Goal: Entertainment & Leisure: Browse casually

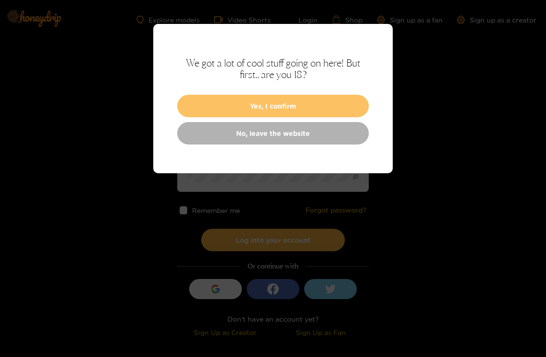
click at [247, 113] on button "Yes, I confirm" at bounding box center [273, 106] width 192 height 23
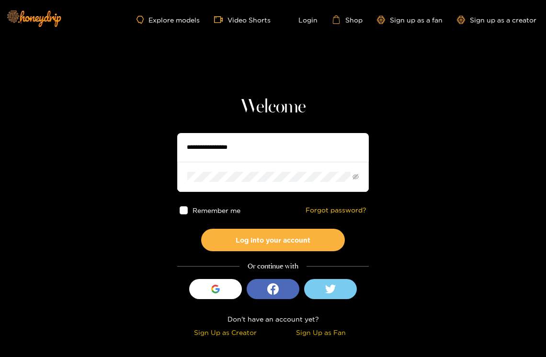
click at [241, 152] on input "text" at bounding box center [273, 147] width 192 height 29
type input "**********"
click at [201, 229] on button "Log into your account" at bounding box center [273, 240] width 144 height 23
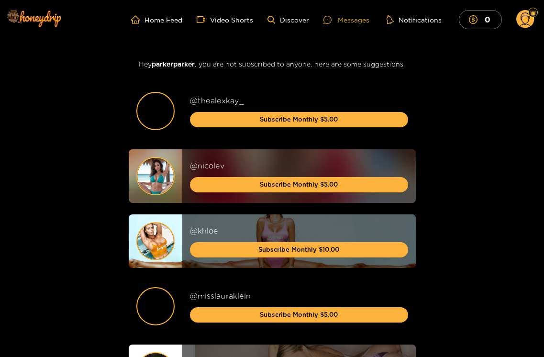
click at [360, 22] on div "Messages" at bounding box center [347, 19] width 46 height 11
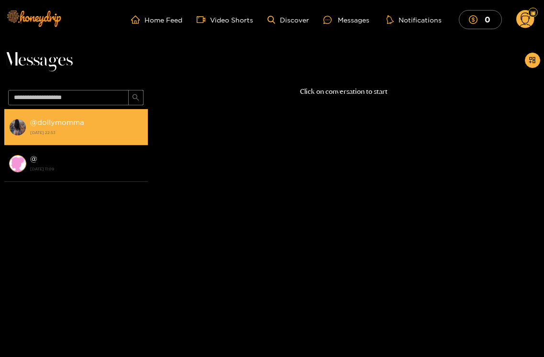
click at [66, 123] on strong "@ dollymomma" at bounding box center [57, 122] width 54 height 8
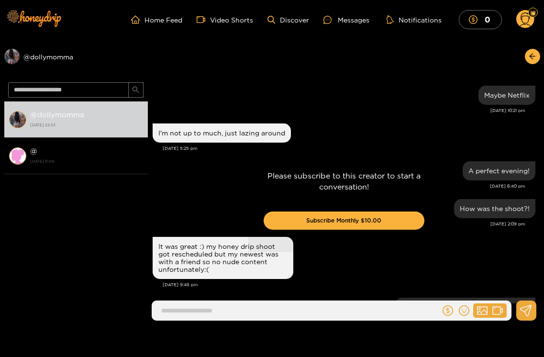
scroll to position [1046, 0]
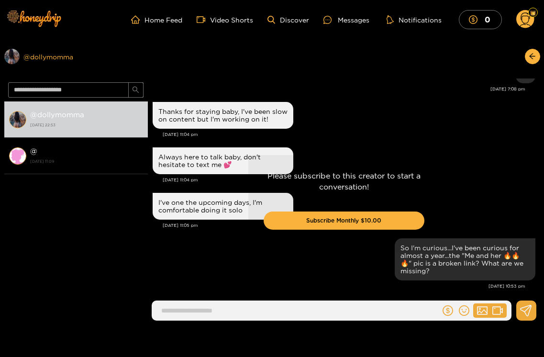
click at [54, 57] on div "Preview @ dollymomma" at bounding box center [76, 56] width 144 height 15
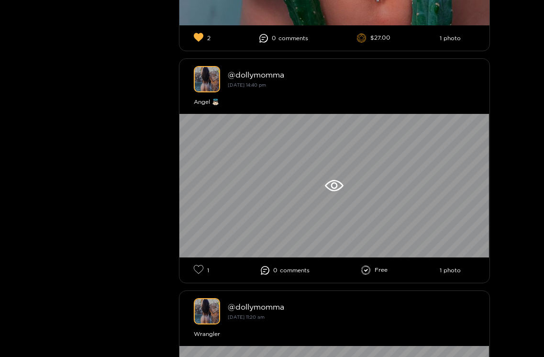
scroll to position [4275, 0]
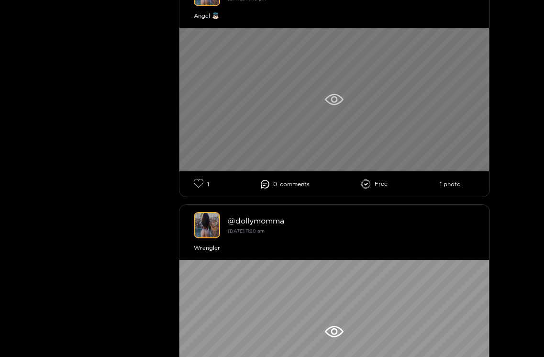
click at [332, 103] on icon at bounding box center [334, 99] width 7 height 7
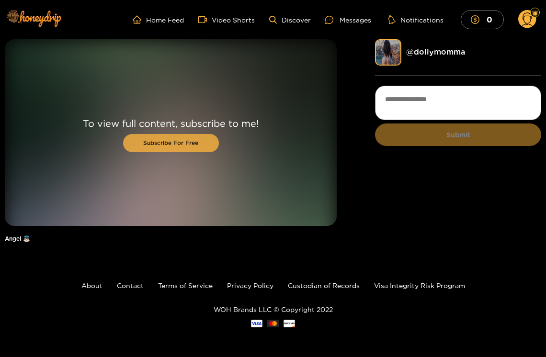
click at [185, 142] on button "Subscribe For Free" at bounding box center [171, 143] width 96 height 18
click at [170, 142] on button "Subscribe For Free" at bounding box center [171, 143] width 96 height 18
click at [440, 52] on link "@ dollymomma" at bounding box center [435, 51] width 59 height 9
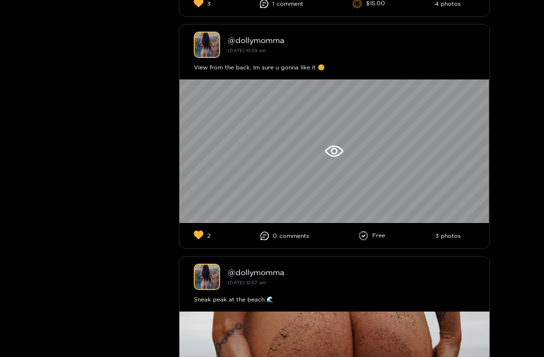
scroll to position [6073, 0]
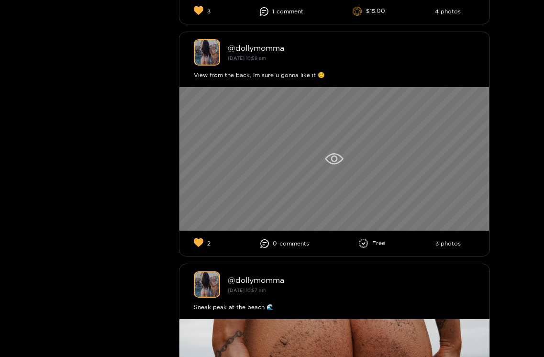
click at [327, 161] on icon at bounding box center [334, 158] width 19 height 11
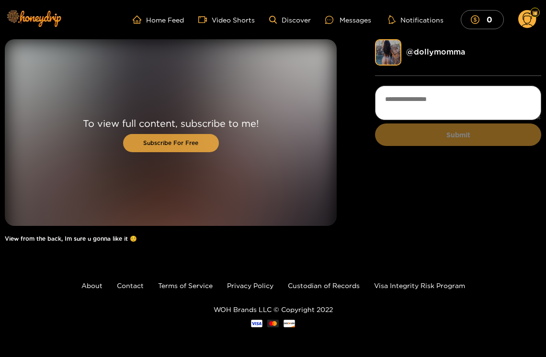
click at [191, 138] on button "Subscribe For Free" at bounding box center [171, 143] width 96 height 18
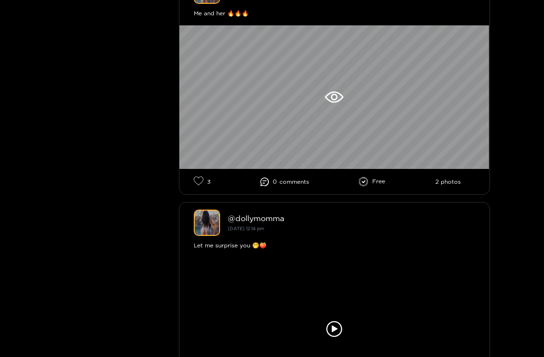
scroll to position [5439, 0]
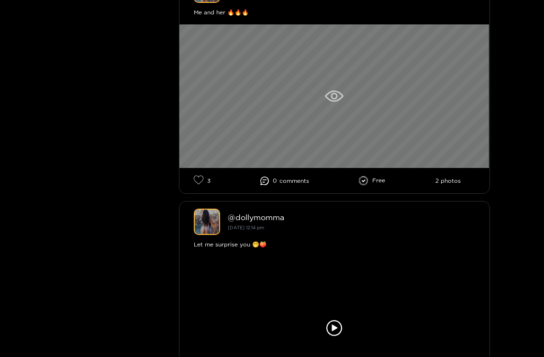
click at [290, 113] on div at bounding box center [335, 96] width 310 height 144
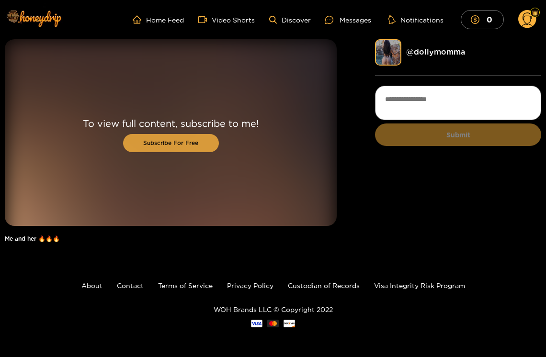
click at [178, 145] on button "Subscribe For Free" at bounding box center [171, 143] width 96 height 18
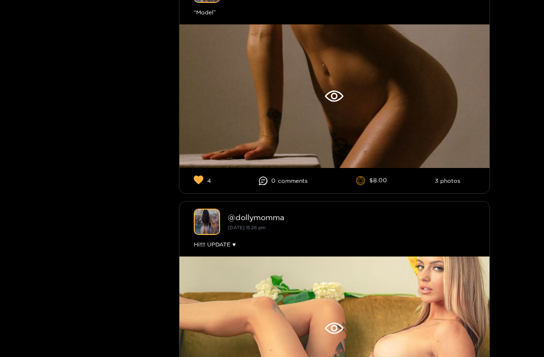
scroll to position [333, 0]
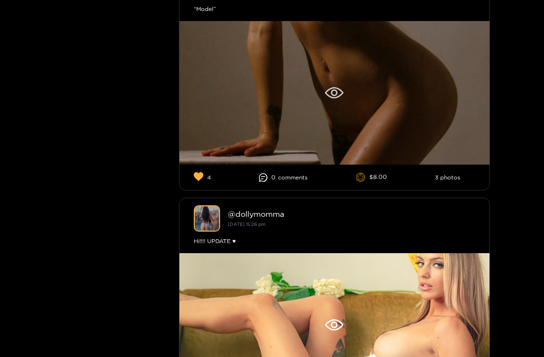
click at [303, 103] on div at bounding box center [335, 93] width 310 height 144
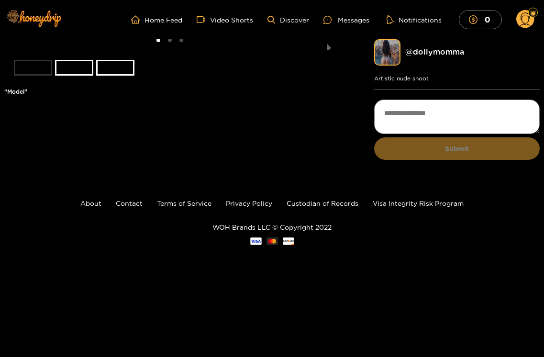
click at [174, 50] on li at bounding box center [170, 44] width 332 height 11
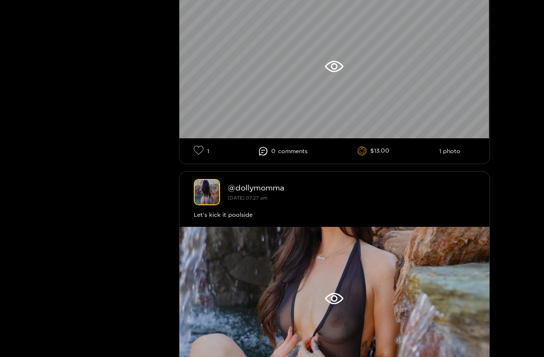
scroll to position [5006, 0]
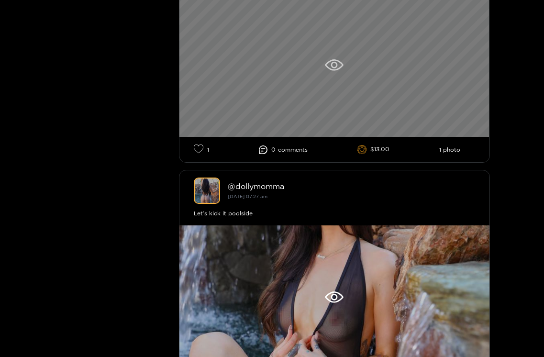
click at [301, 97] on div at bounding box center [335, 65] width 310 height 144
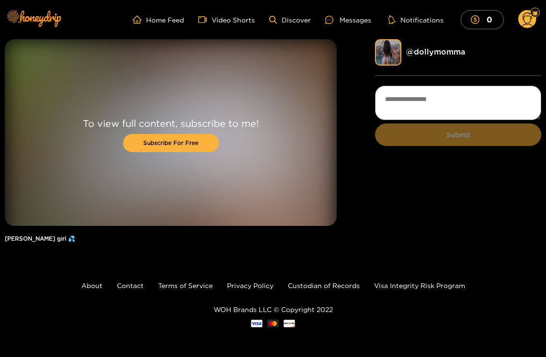
click at [248, 91] on div "To view full content, subscribe to me! Subscribe For Free" at bounding box center [171, 132] width 332 height 187
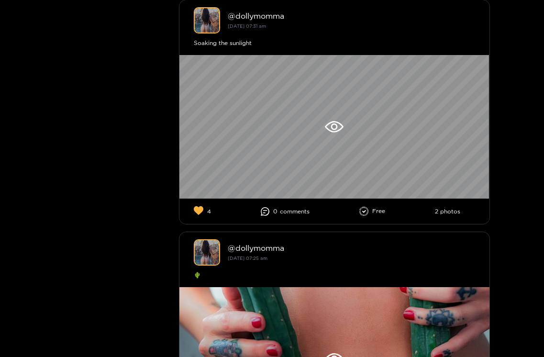
scroll to position [3784, 0]
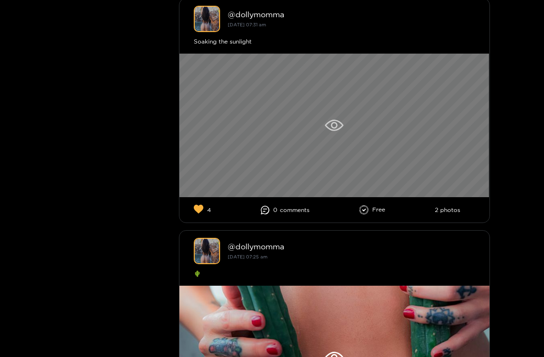
click at [321, 136] on div at bounding box center [335, 126] width 310 height 144
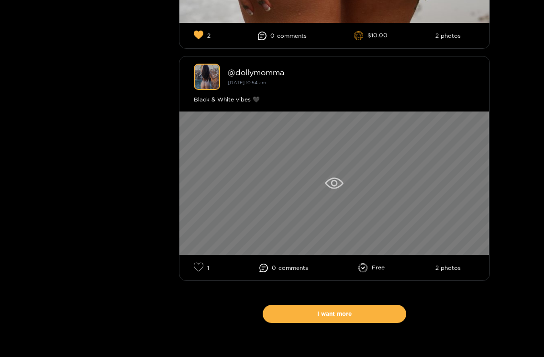
scroll to position [6513, 0]
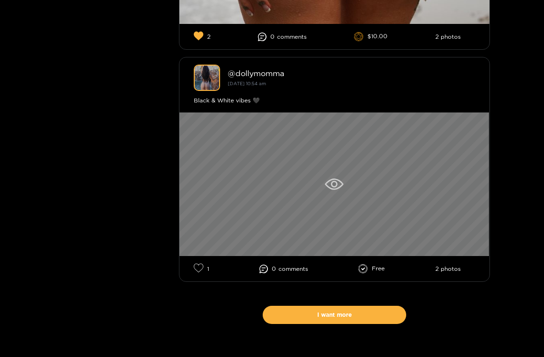
click at [314, 170] on div at bounding box center [335, 185] width 310 height 144
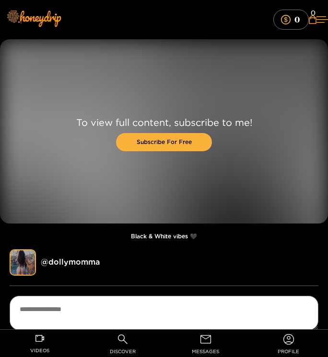
click at [316, 245] on div "To view full content, subscribe to me! Subscribe For Free Black & White vibes 🖤…" at bounding box center [164, 197] width 328 height 317
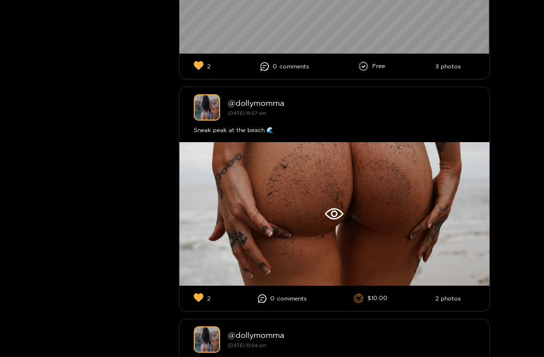
scroll to position [6250, 0]
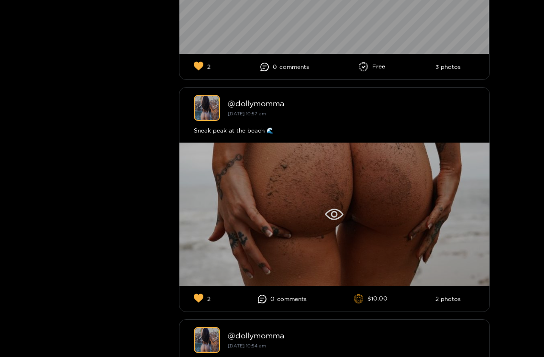
click at [311, 228] on div at bounding box center [335, 215] width 310 height 144
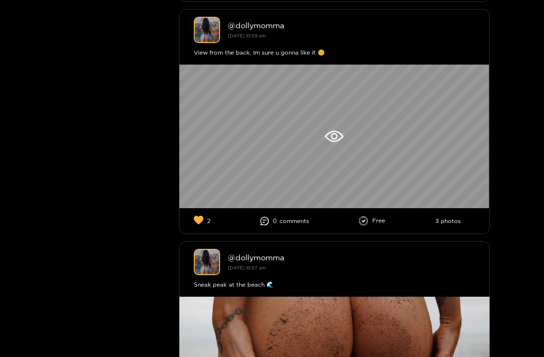
scroll to position [6089, 0]
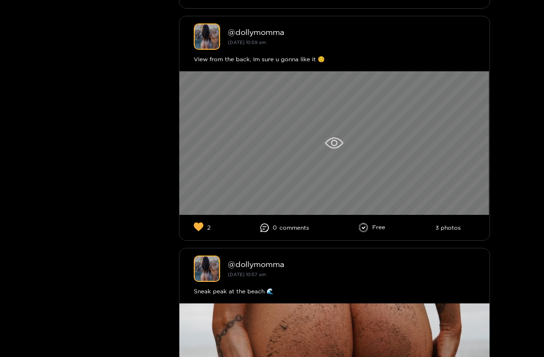
click at [264, 184] on div at bounding box center [335, 143] width 310 height 144
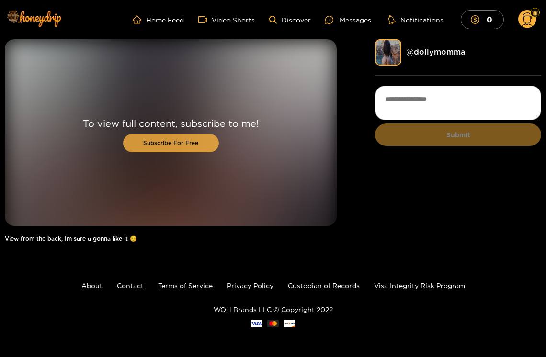
click at [173, 146] on button "Subscribe For Free" at bounding box center [171, 143] width 96 height 18
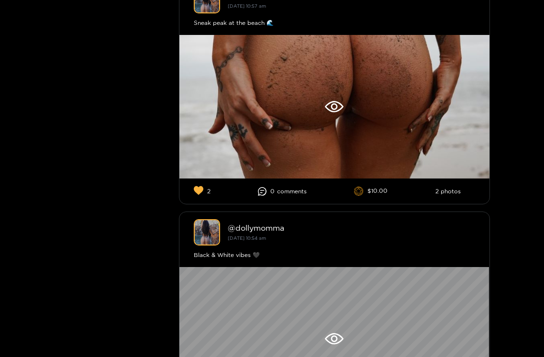
scroll to position [6629, 0]
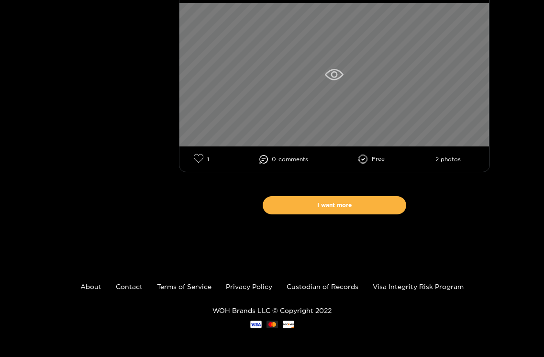
click at [259, 102] on div at bounding box center [335, 75] width 310 height 144
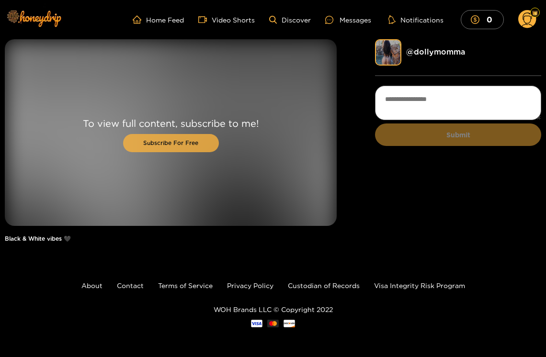
click at [180, 143] on button "Subscribe For Free" at bounding box center [171, 143] width 96 height 18
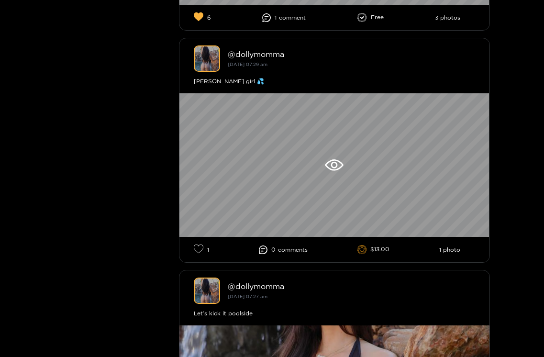
scroll to position [4905, 0]
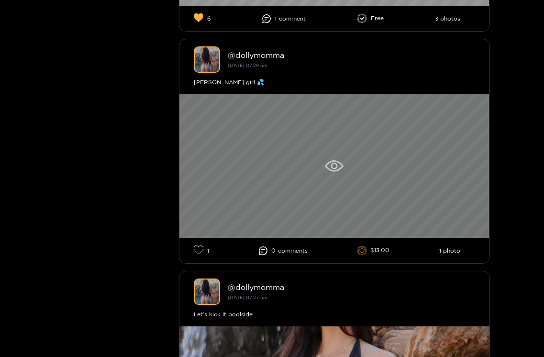
click at [277, 181] on div at bounding box center [335, 166] width 310 height 144
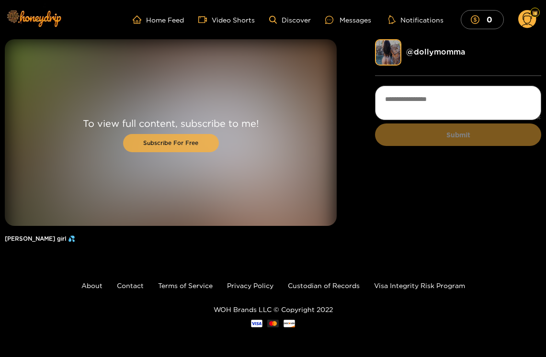
click at [187, 144] on button "Subscribe For Free" at bounding box center [171, 143] width 96 height 18
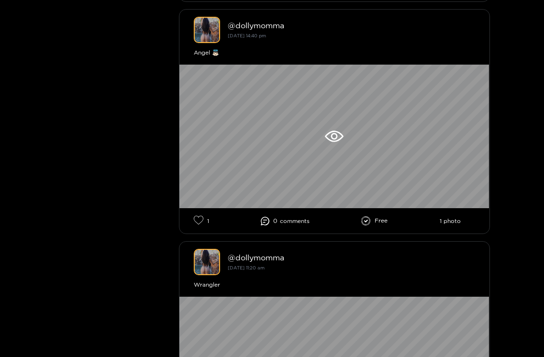
scroll to position [4235, 0]
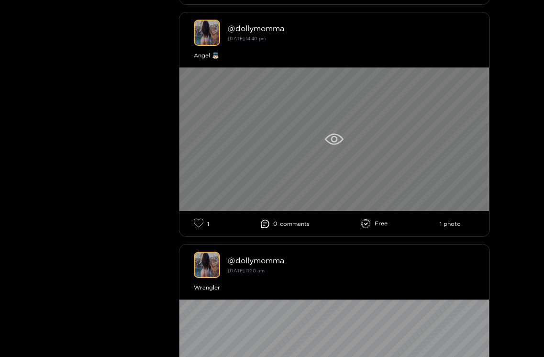
click at [358, 144] on div at bounding box center [335, 140] width 310 height 144
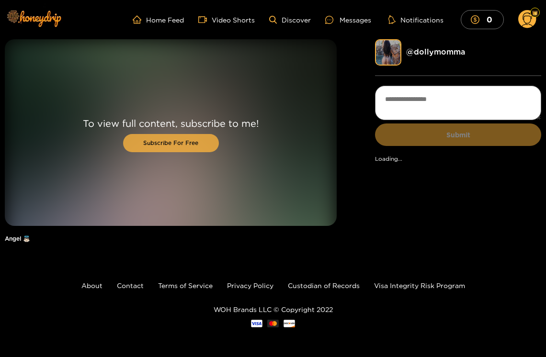
click at [150, 142] on button "Subscribe For Free" at bounding box center [171, 143] width 96 height 18
click at [179, 139] on button "Subscribe For Free" at bounding box center [171, 143] width 96 height 18
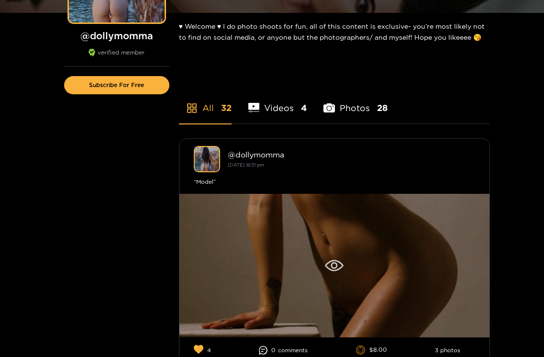
scroll to position [162, 0]
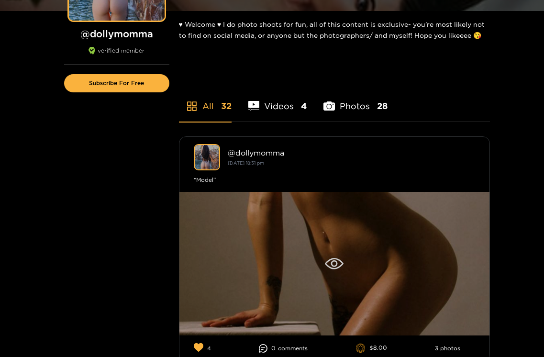
click at [307, 217] on div at bounding box center [335, 264] width 310 height 144
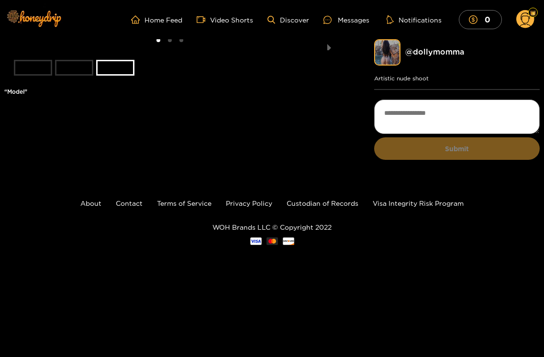
click at [80, 76] on li "slide item 2" at bounding box center [74, 68] width 38 height 16
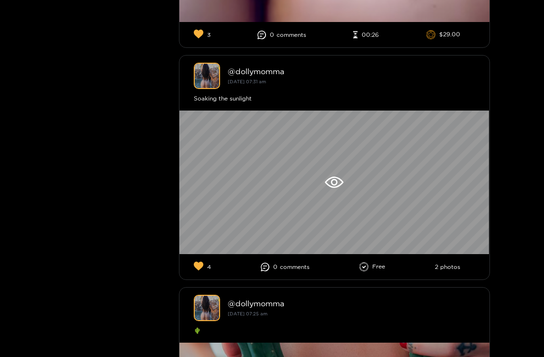
scroll to position [3727, 0]
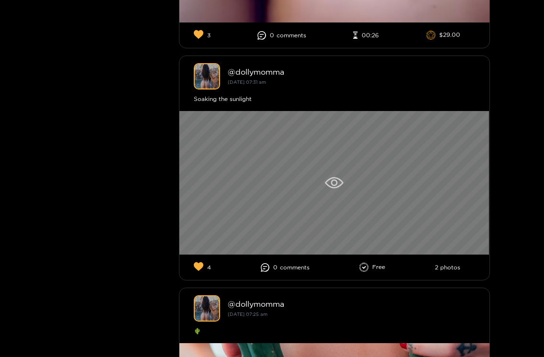
click at [317, 172] on div at bounding box center [335, 183] width 310 height 144
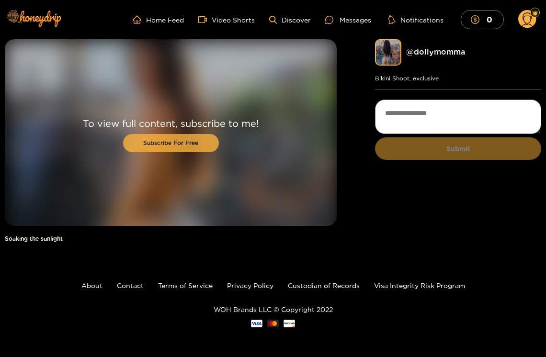
click at [194, 146] on button "Subscribe For Free" at bounding box center [171, 143] width 96 height 18
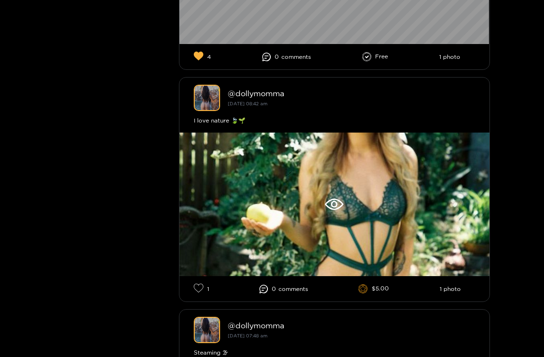
scroll to position [3242, 0]
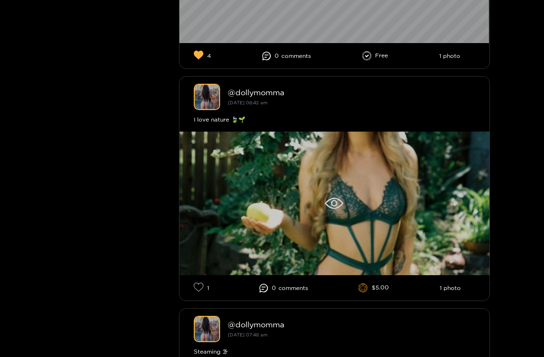
click at [316, 219] on div at bounding box center [335, 204] width 310 height 144
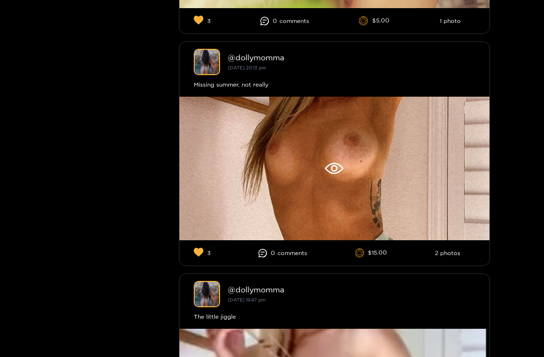
scroll to position [1190, 0]
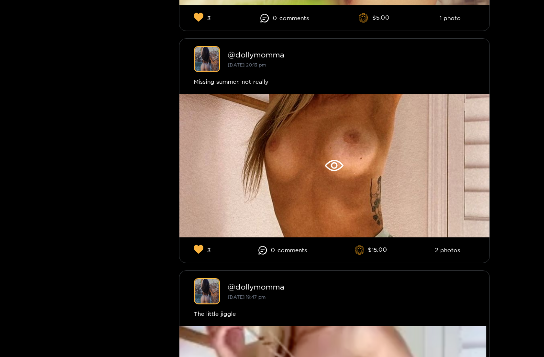
click at [327, 204] on div at bounding box center [335, 166] width 310 height 144
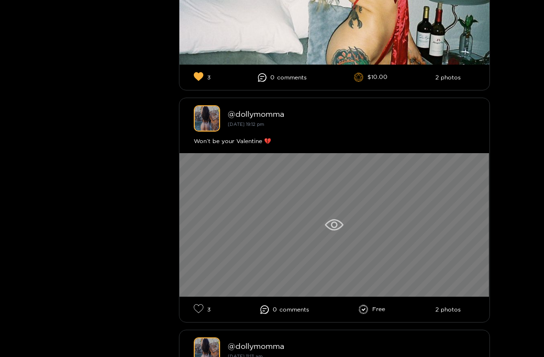
scroll to position [2060, 0]
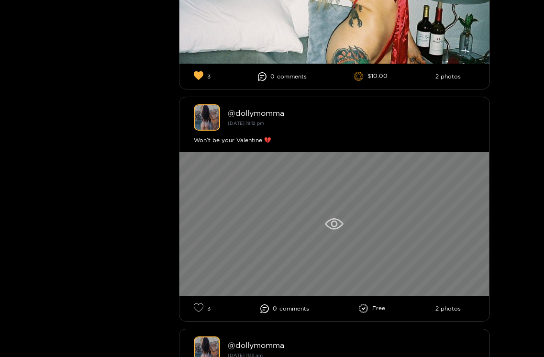
click at [296, 218] on div at bounding box center [335, 224] width 310 height 144
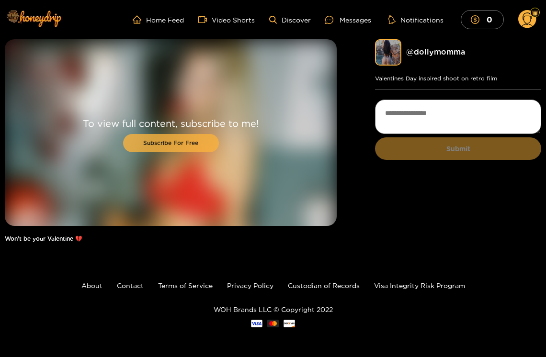
click at [188, 144] on button "Subscribe For Free" at bounding box center [171, 143] width 96 height 18
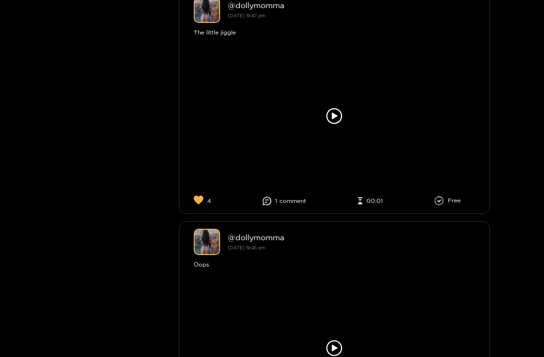
scroll to position [1476, 0]
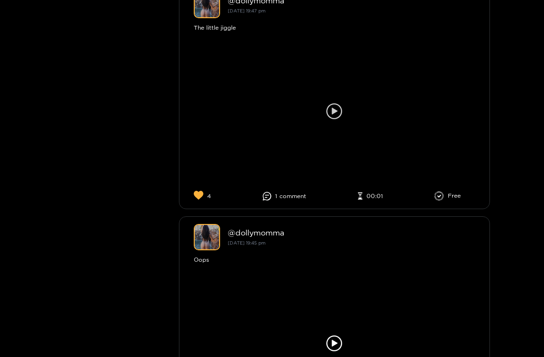
click at [360, 135] on div at bounding box center [335, 112] width 310 height 144
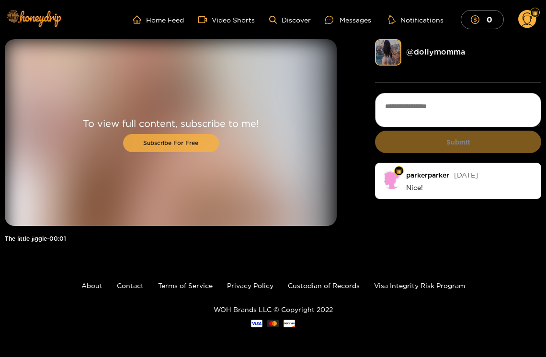
click at [181, 143] on button "Subscribe For Free" at bounding box center [171, 143] width 96 height 18
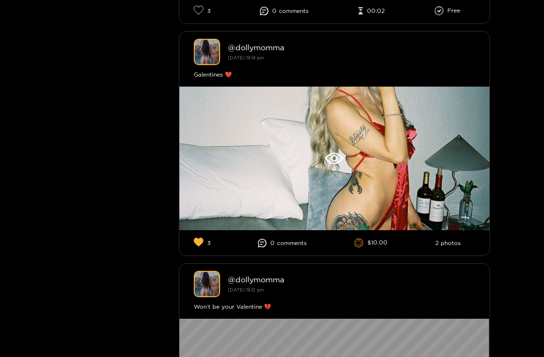
scroll to position [1894, 0]
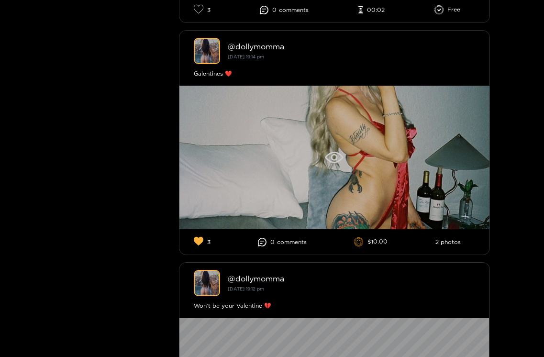
click at [325, 159] on icon at bounding box center [334, 157] width 19 height 11
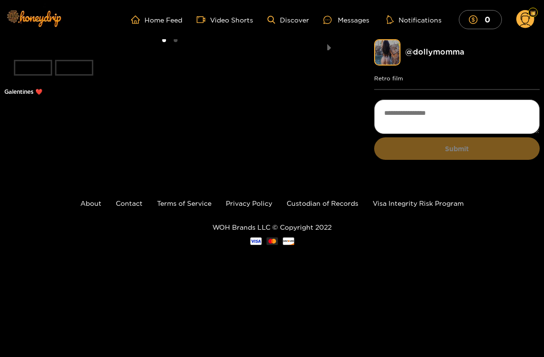
click at [85, 76] on li "slide item 2" at bounding box center [74, 68] width 38 height 16
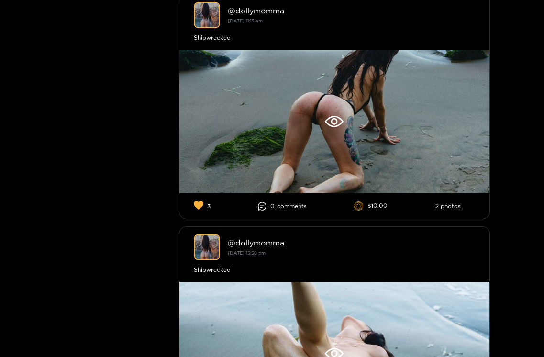
scroll to position [2397, 0]
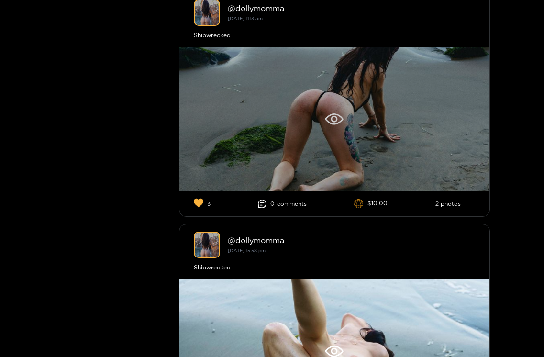
click at [327, 117] on icon at bounding box center [334, 118] width 19 height 11
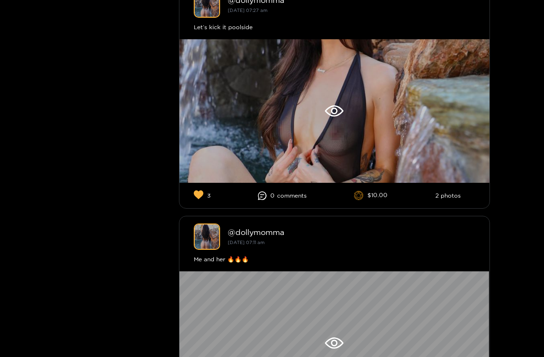
scroll to position [5193, 0]
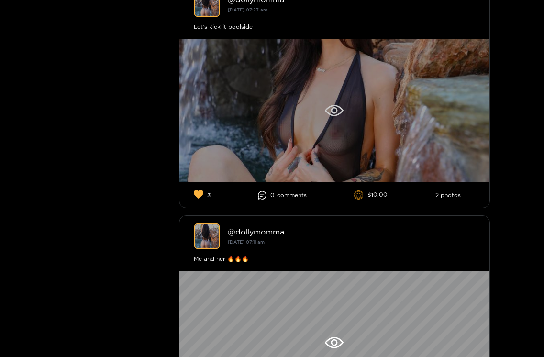
click at [274, 117] on div at bounding box center [335, 111] width 310 height 144
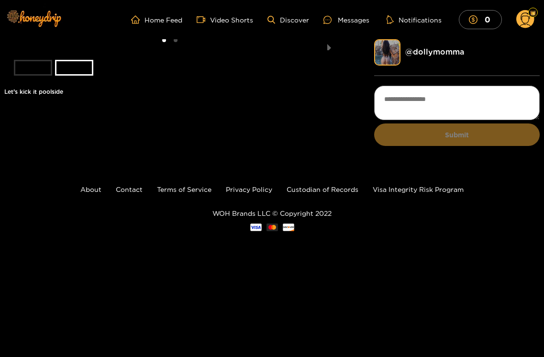
click at [34, 76] on li "slide item 1" at bounding box center [33, 68] width 38 height 16
click at [77, 76] on li "slide item 2" at bounding box center [74, 68] width 38 height 16
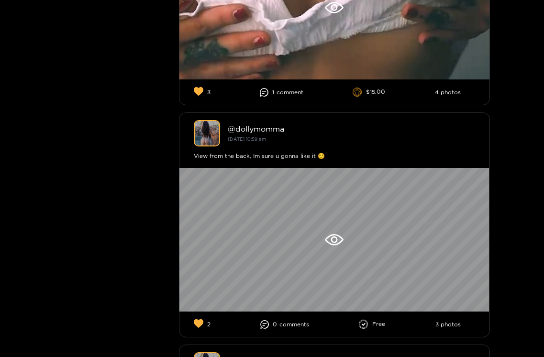
scroll to position [5987, 0]
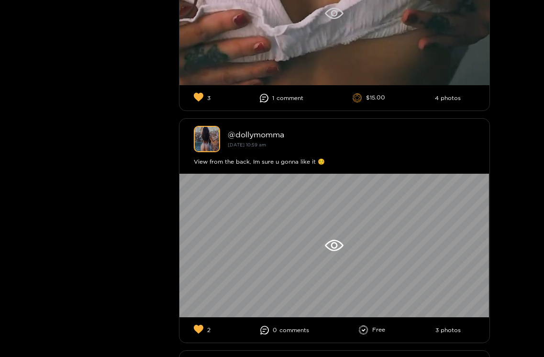
click at [317, 42] on div at bounding box center [335, 14] width 310 height 144
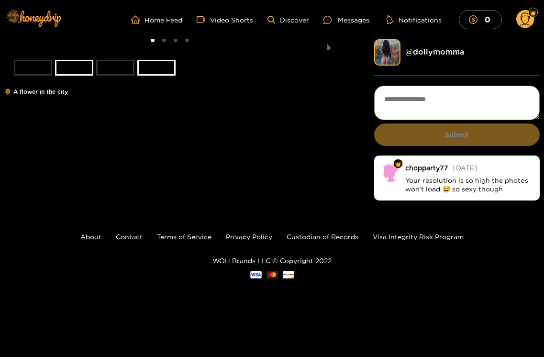
click at [125, 76] on li "slide item 3" at bounding box center [115, 68] width 38 height 16
click at [159, 76] on li "slide item 4" at bounding box center [156, 68] width 38 height 16
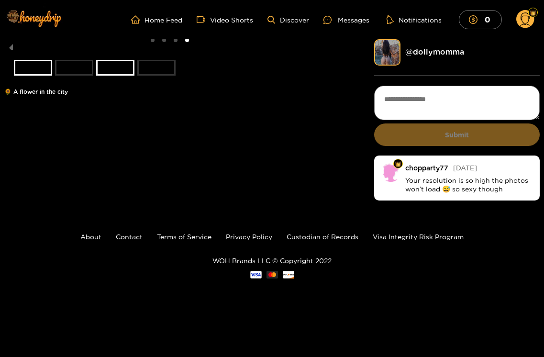
click at [79, 76] on li "slide item 2" at bounding box center [74, 68] width 38 height 16
click at [37, 76] on li "slide item 1" at bounding box center [33, 68] width 38 height 16
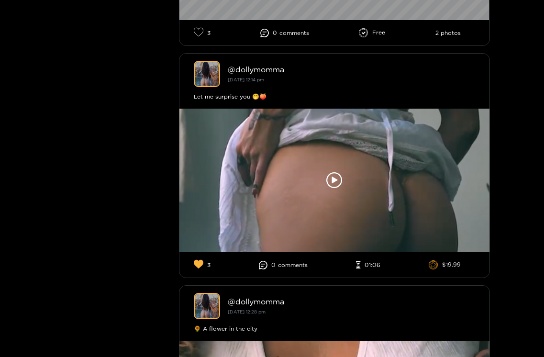
scroll to position [5585, 0]
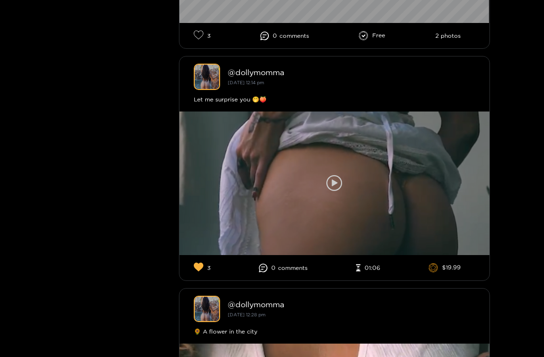
click at [306, 182] on div at bounding box center [335, 184] width 310 height 144
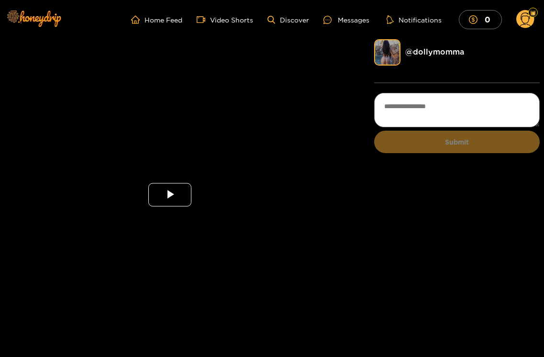
click at [170, 195] on span "Video Player" at bounding box center [170, 195] width 0 height 0
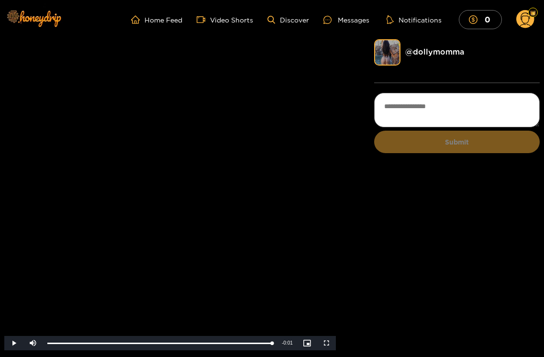
drag, startPoint x: 66, startPoint y: 342, endPoint x: 281, endPoint y: 336, distance: 215.1
click at [281, 336] on div "Play Mute Current Time 1:06 / Duration 1:07 Loaded : 99.97% 1:07 1:06 Stream Ty…" at bounding box center [170, 343] width 332 height 14
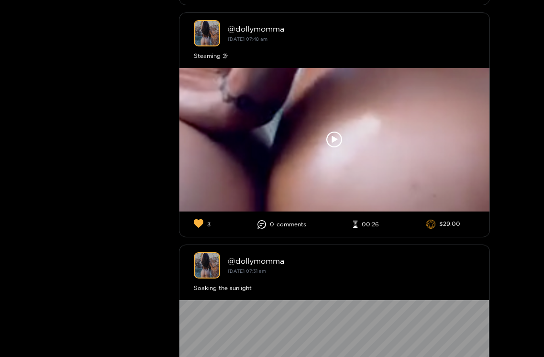
scroll to position [3537, 0]
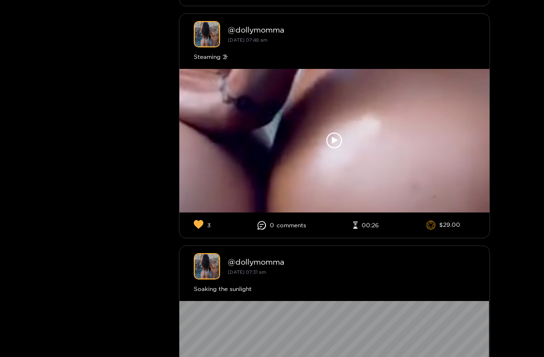
click at [311, 183] on div at bounding box center [335, 141] width 310 height 144
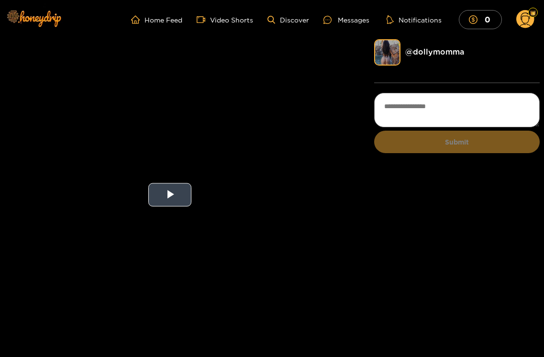
click at [204, 196] on video "Video Player" at bounding box center [170, 194] width 332 height 311
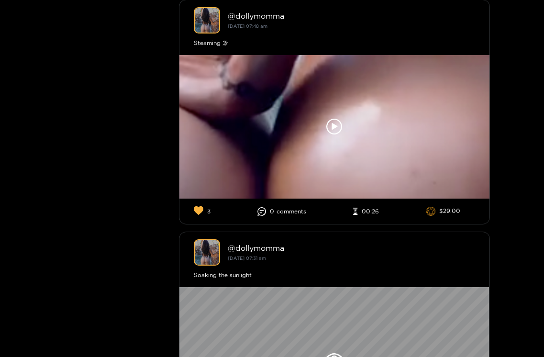
scroll to position [3553, 0]
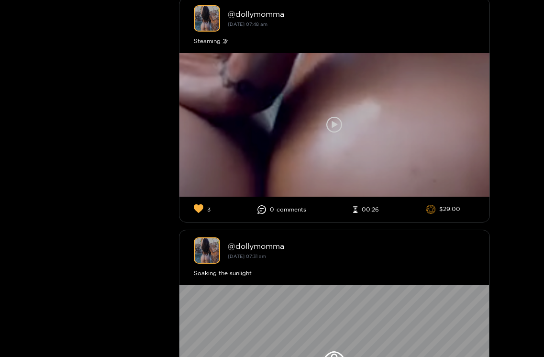
click at [315, 125] on div at bounding box center [335, 125] width 310 height 144
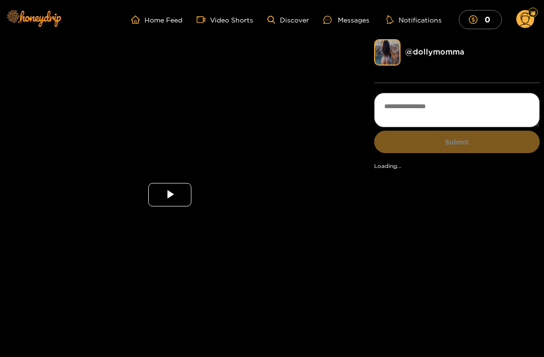
click at [170, 195] on span "Video Player" at bounding box center [170, 195] width 0 height 0
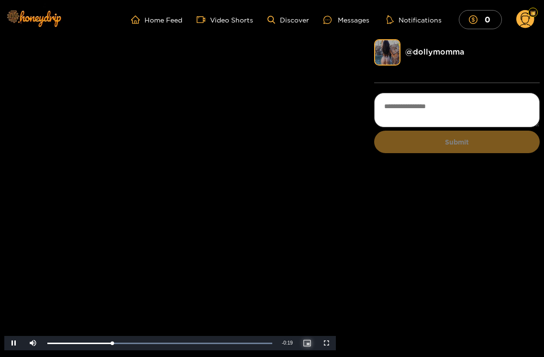
click at [307, 343] on span "Video Player" at bounding box center [307, 343] width 0 height 0
click at [327, 343] on span "Video Player" at bounding box center [327, 343] width 0 height 0
